Goal: Use online tool/utility: Utilize a website feature to perform a specific function

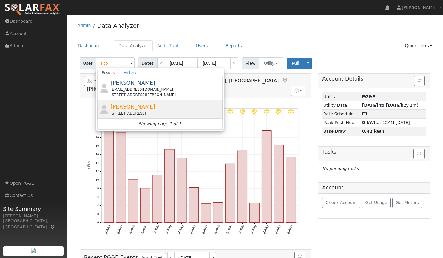
click at [126, 108] on span "[PERSON_NAME]" at bounding box center [132, 106] width 45 height 6
type input "[PERSON_NAME]"
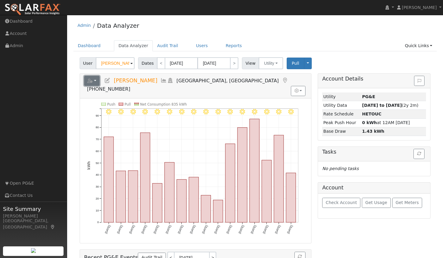
click at [96, 80] on button "button" at bounding box center [92, 81] width 16 height 10
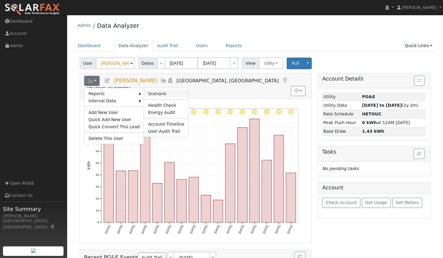
click at [152, 94] on link "Scenario" at bounding box center [166, 93] width 44 height 7
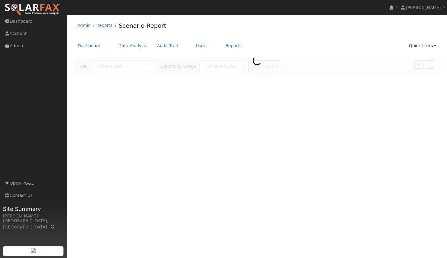
type input "[PERSON_NAME]"
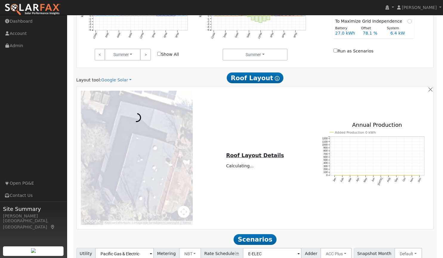
scroll to position [307, 0]
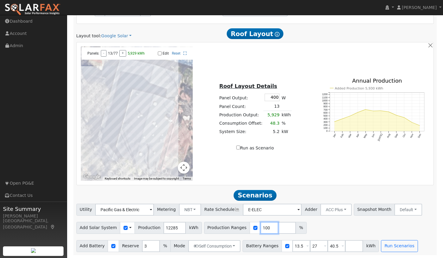
drag, startPoint x: 259, startPoint y: 228, endPoint x: 228, endPoint y: 224, distance: 31.5
click at [228, 224] on div "Production Ranges 100 %" at bounding box center [255, 228] width 103 height 12
type input "103"
click at [386, 246] on button "Run Scenarios" at bounding box center [399, 246] width 37 height 12
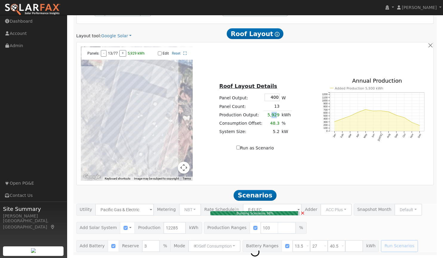
drag, startPoint x: 275, startPoint y: 115, endPoint x: 270, endPoint y: 116, distance: 5.6
click at [270, 116] on td "5,929" at bounding box center [271, 115] width 17 height 9
type input "8.4"
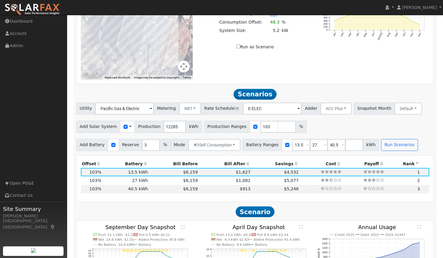
scroll to position [407, 0]
click at [219, 178] on td "$1,082" at bounding box center [225, 180] width 53 height 8
type input "$32,400"
type input "$18,578"
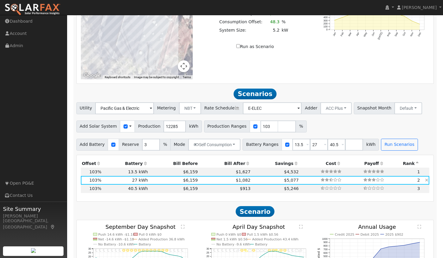
click at [220, 183] on td "$1,082" at bounding box center [225, 180] width 53 height 8
